Goal: Task Accomplishment & Management: Manage account settings

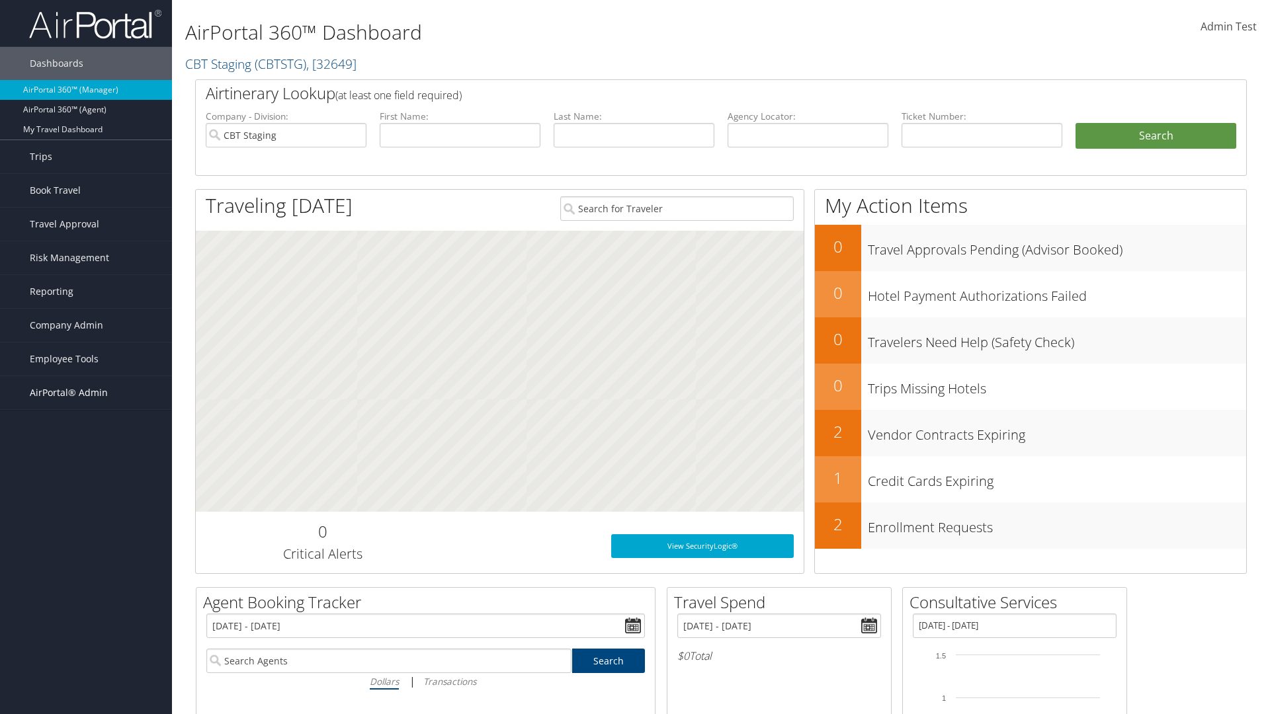
click at [86, 393] on span "AirPortal® Admin" at bounding box center [69, 392] width 78 height 33
click at [86, 439] on link "Vendor Profiles" at bounding box center [86, 439] width 172 height 20
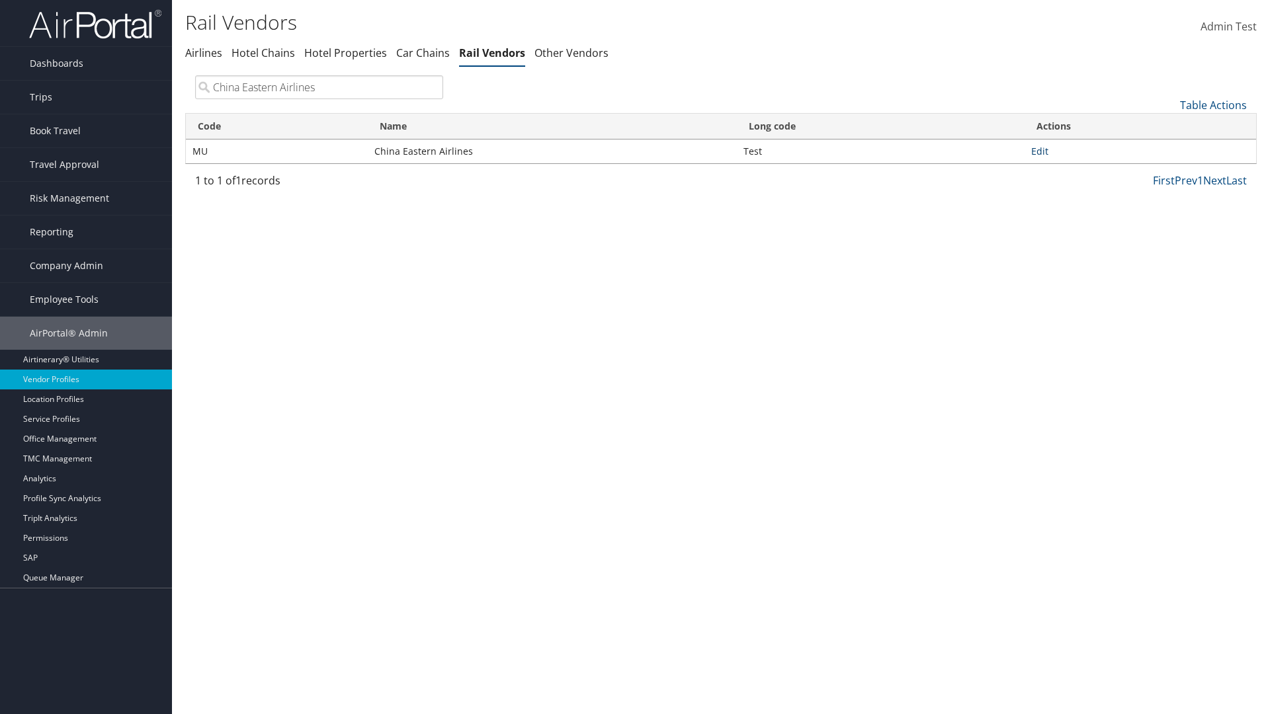
type input "China Eastern Airlines"
click at [1039, 151] on link "Edit" at bounding box center [1039, 151] width 17 height 13
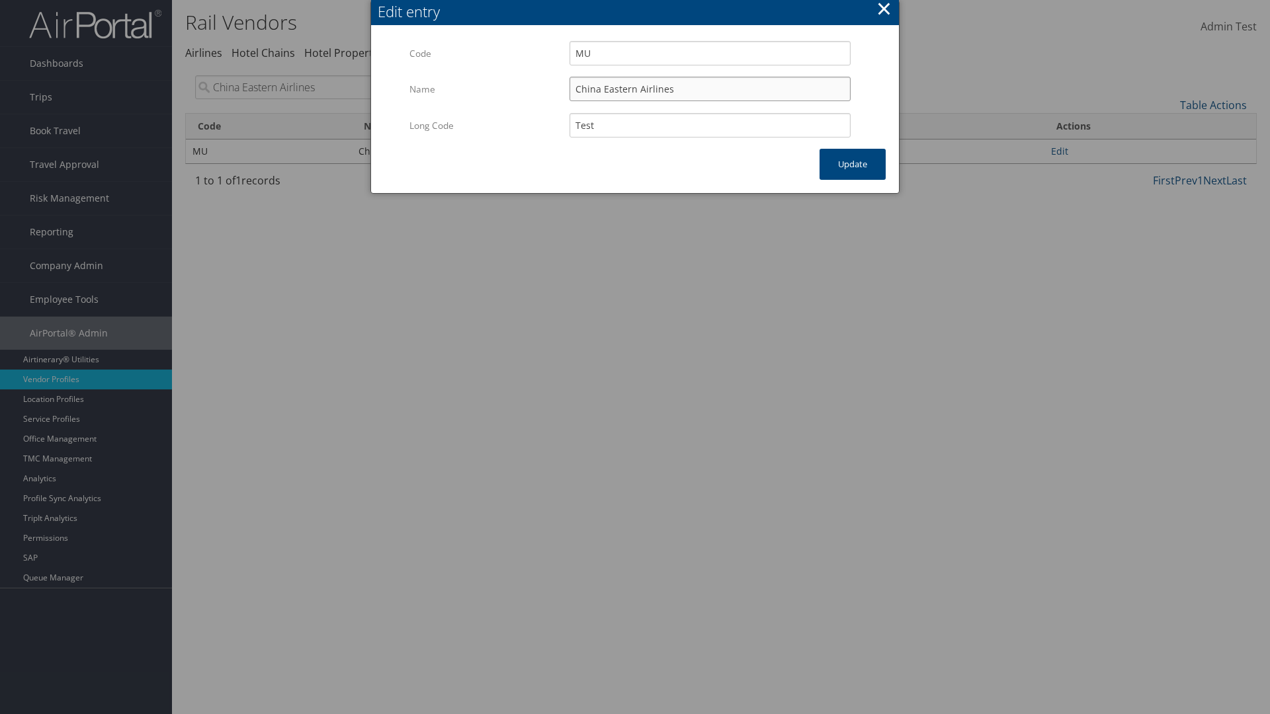
click at [710, 89] on input "China Eastern Airlines" at bounding box center [710, 89] width 281 height 24
type input "China Eastern Airlines"
click at [710, 125] on input "Test" at bounding box center [710, 125] width 281 height 24
type input "Test"
click at [853, 164] on button "Update" at bounding box center [853, 164] width 66 height 31
